Goal: Information Seeking & Learning: Learn about a topic

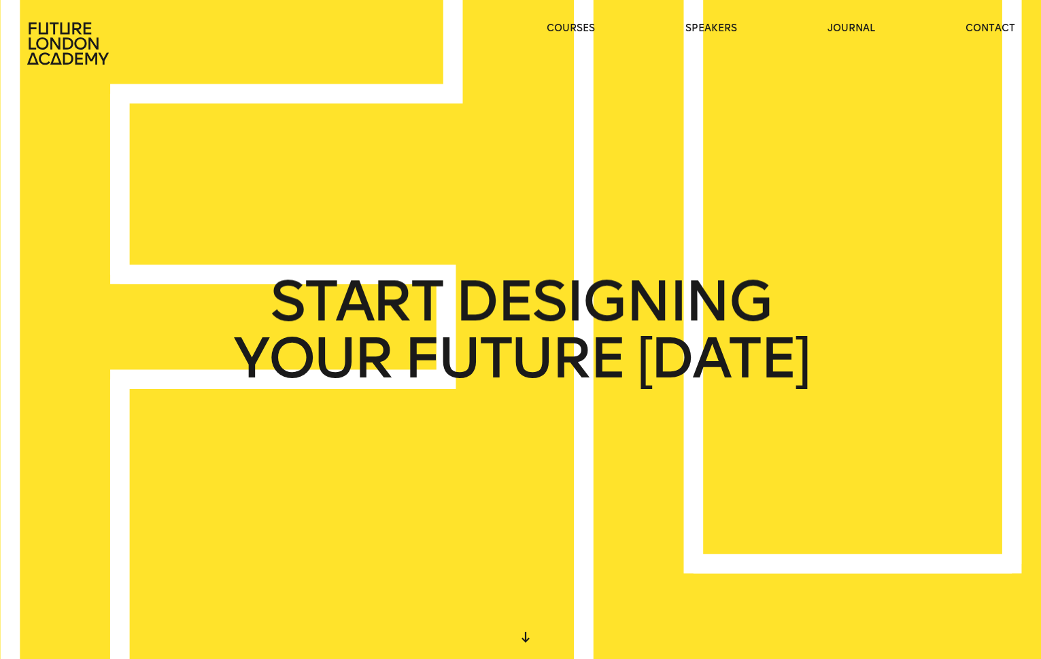
click at [739, 31] on ul "courses speakers journal contact" at bounding box center [781, 44] width 469 height 44
click at [728, 28] on link "speakers" at bounding box center [712, 29] width 52 height 14
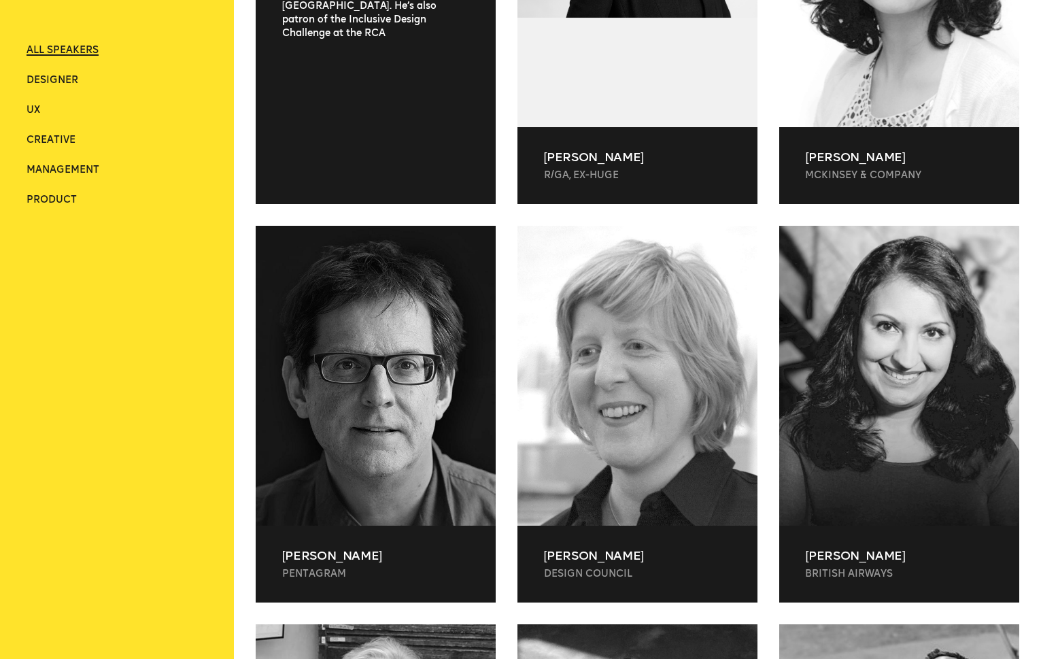
scroll to position [816, 0]
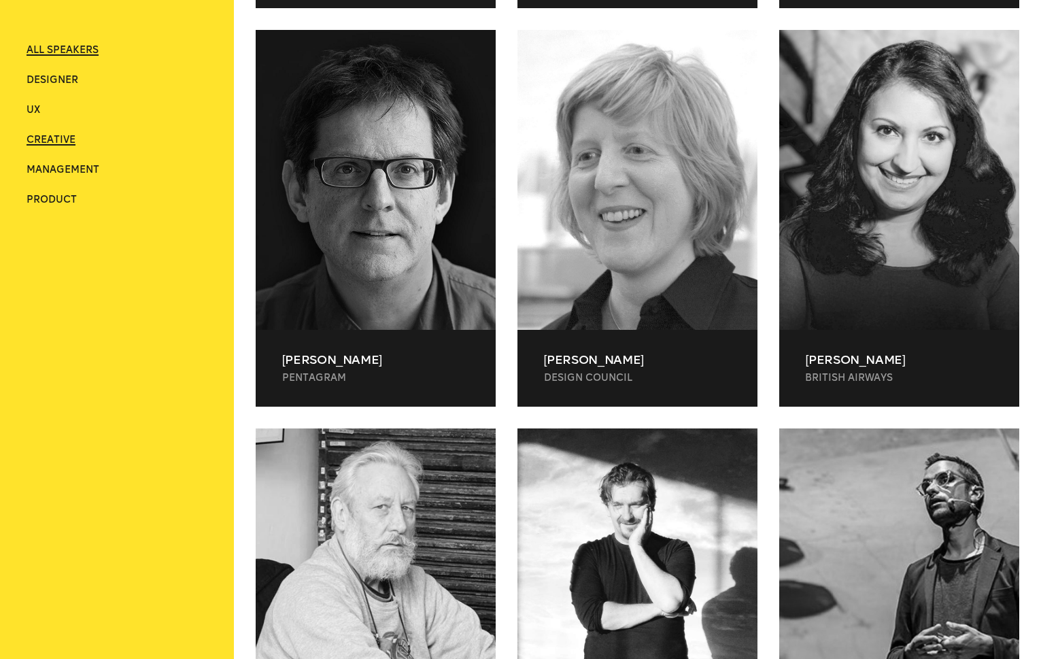
click at [43, 142] on span "Creative" at bounding box center [51, 140] width 49 height 12
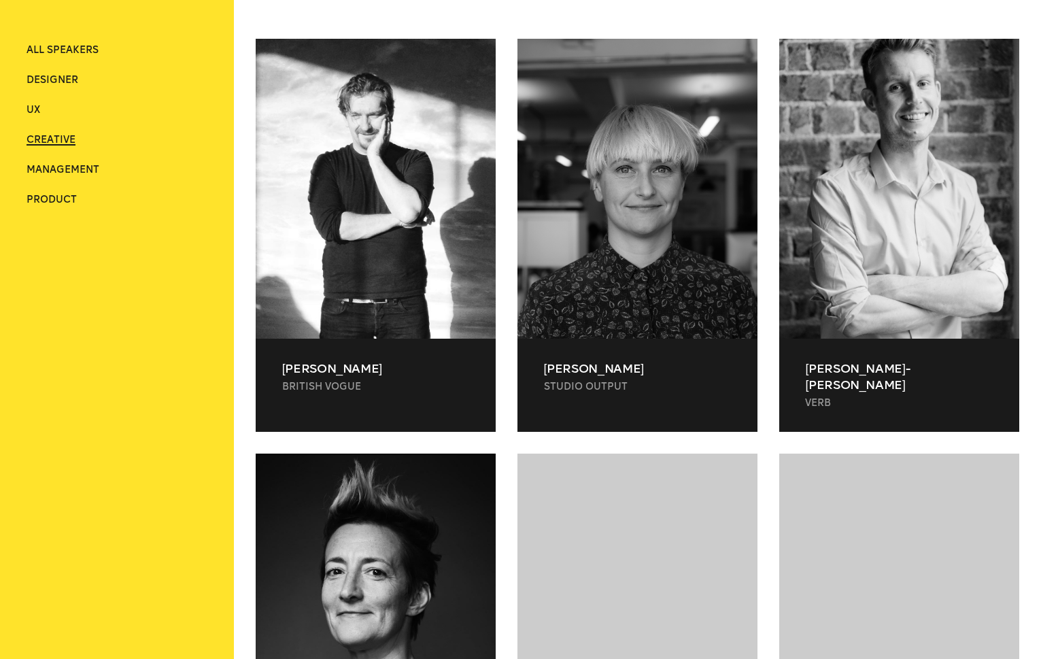
scroll to position [404, 0]
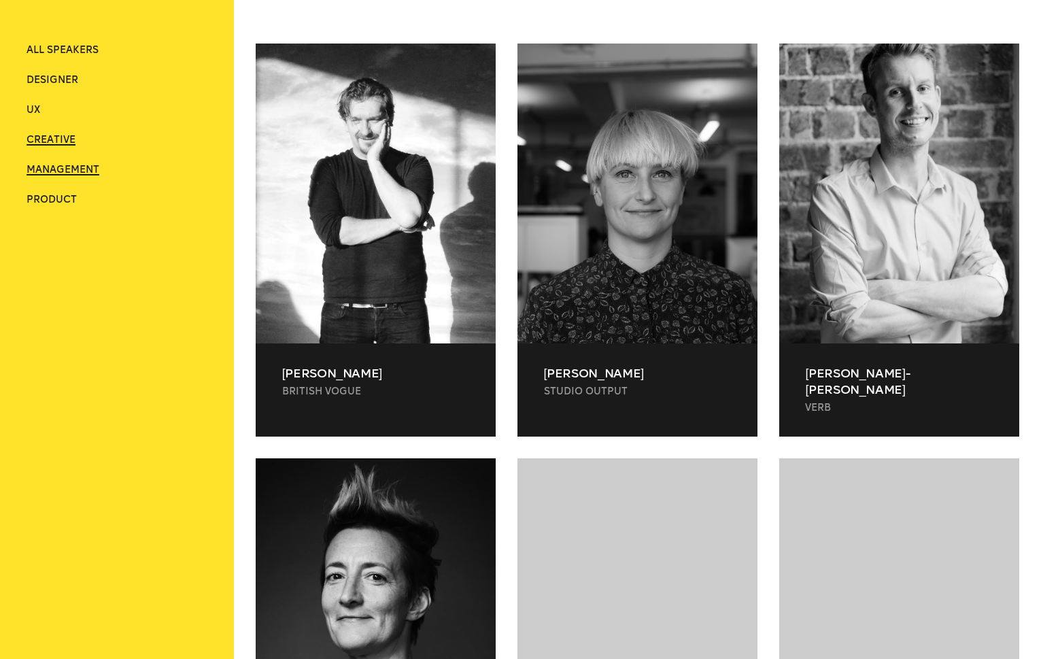
click at [49, 172] on span "Management" at bounding box center [63, 170] width 73 height 12
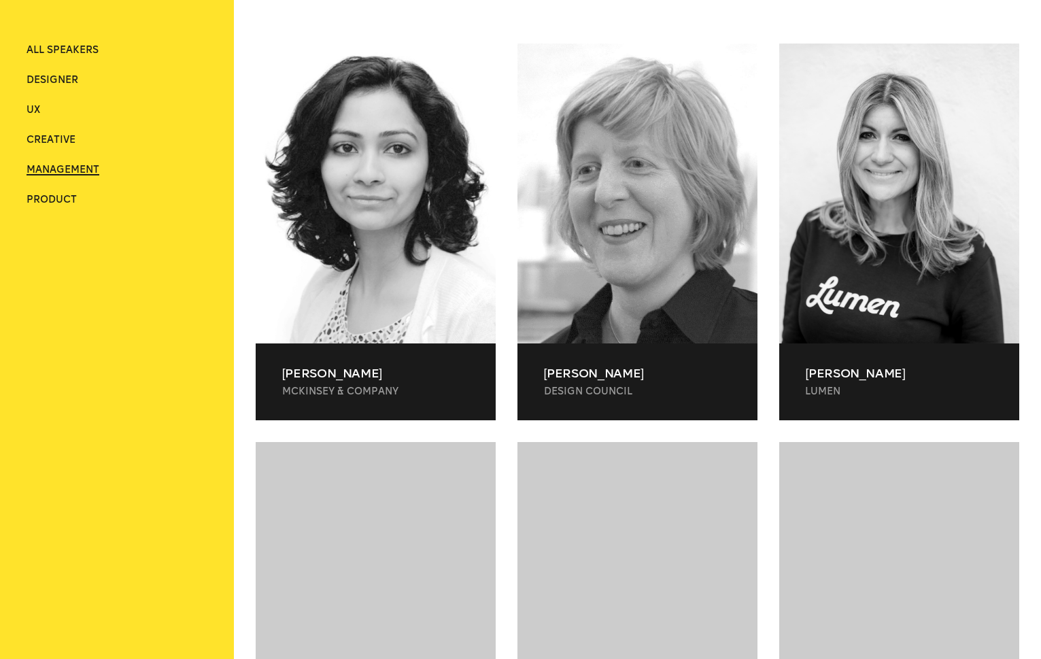
click at [53, 208] on div "ALL SPEAKERS Designer UX Creative Management Product" at bounding box center [118, 125] width 182 height 250
click at [55, 203] on span "Product" at bounding box center [52, 200] width 50 height 12
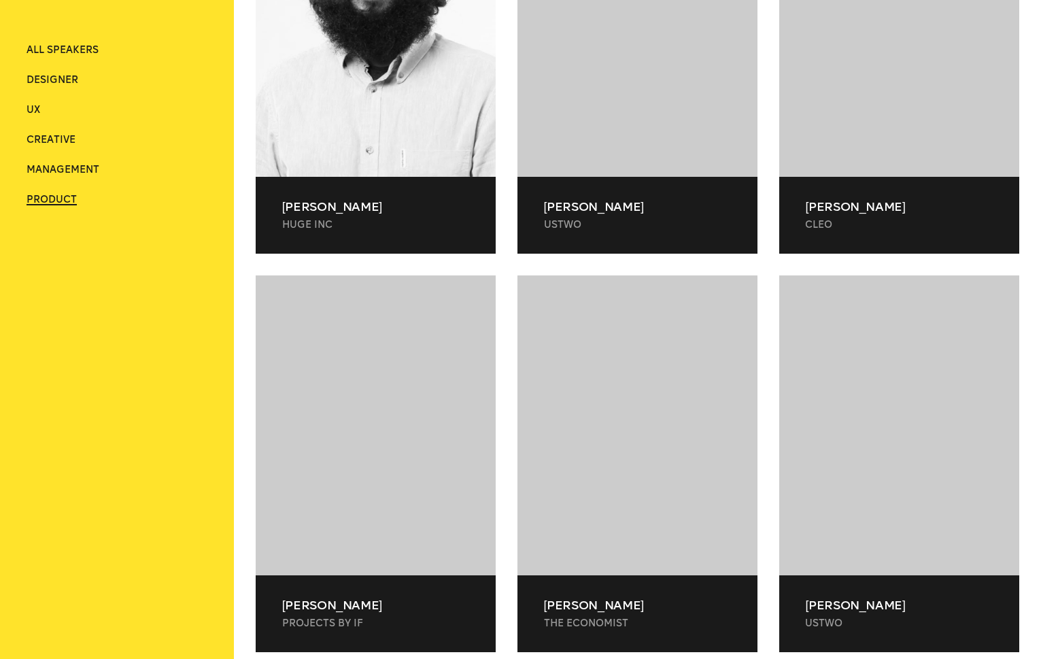
scroll to position [268, 0]
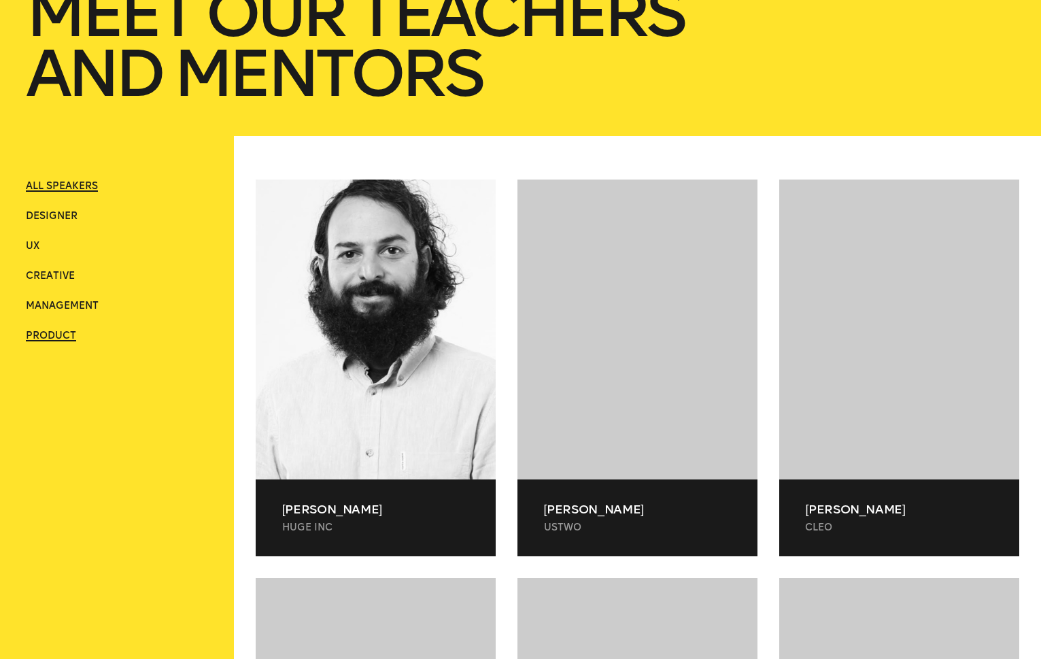
click at [59, 182] on span "ALL SPEAKERS" at bounding box center [62, 186] width 72 height 12
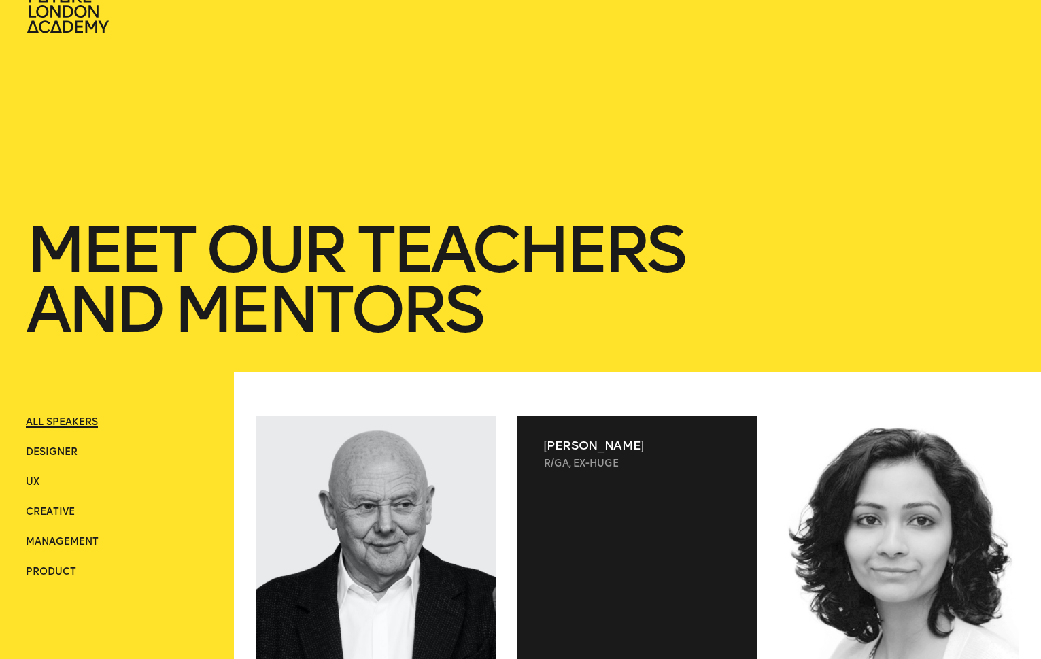
scroll to position [0, 0]
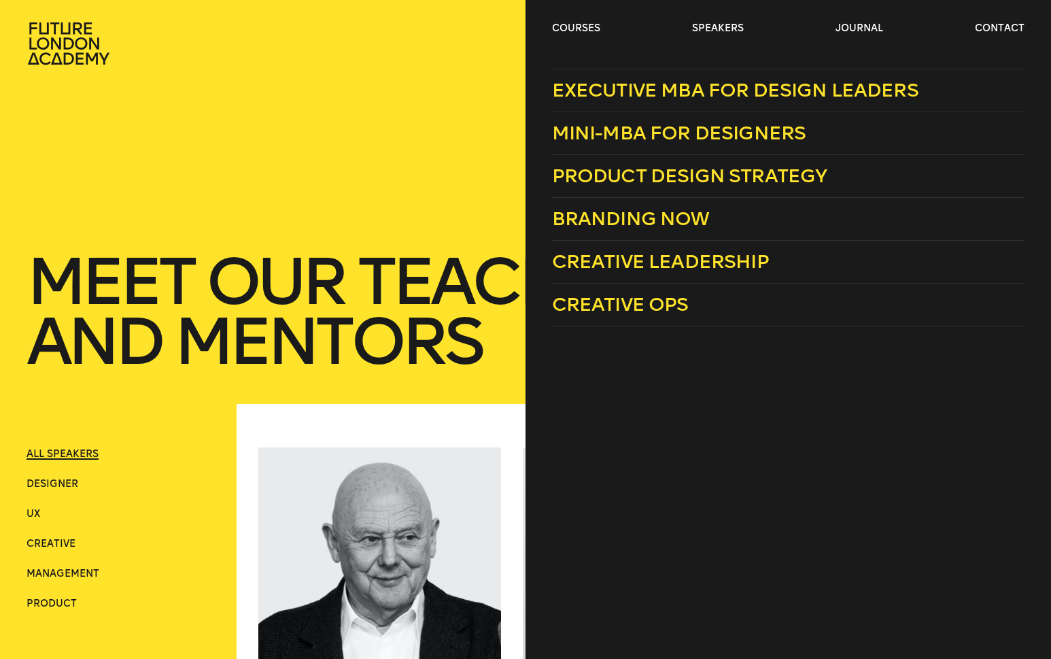
click at [550, 34] on div "courses speakers journal contact" at bounding box center [525, 44] width 1051 height 44
